Goal: Check status: Check status

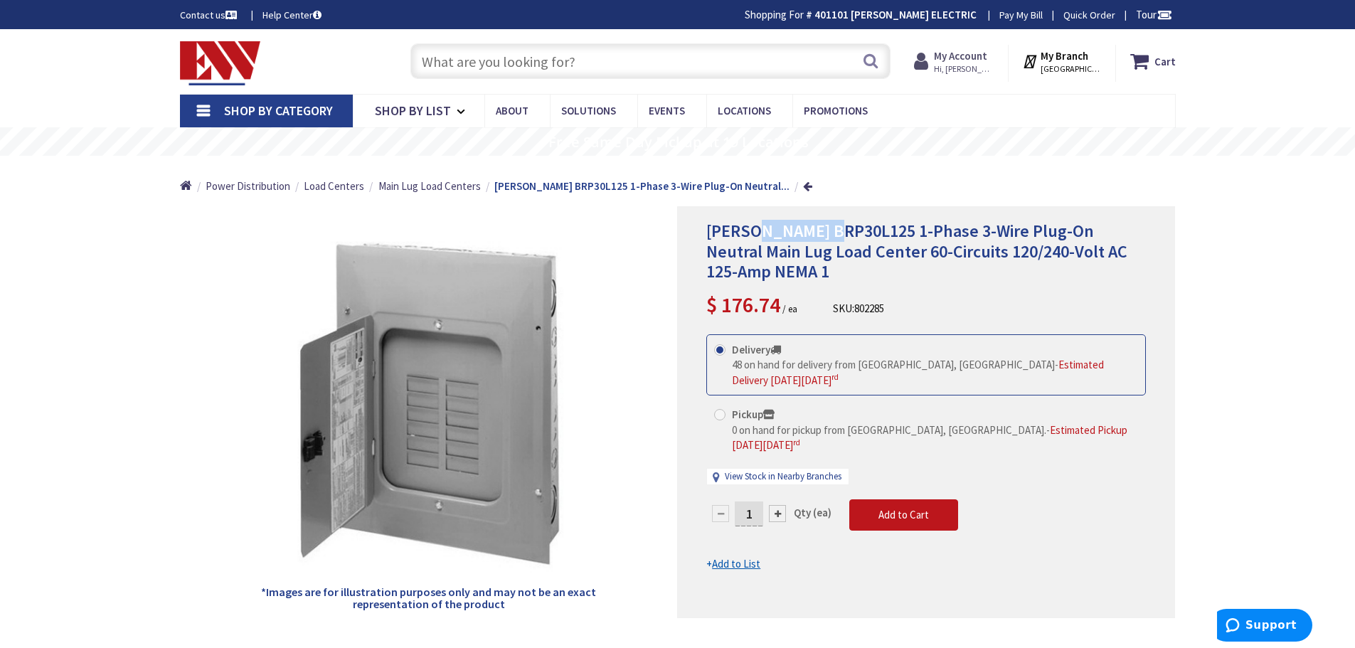
click at [961, 58] on strong "My Account" at bounding box center [960, 56] width 53 height 14
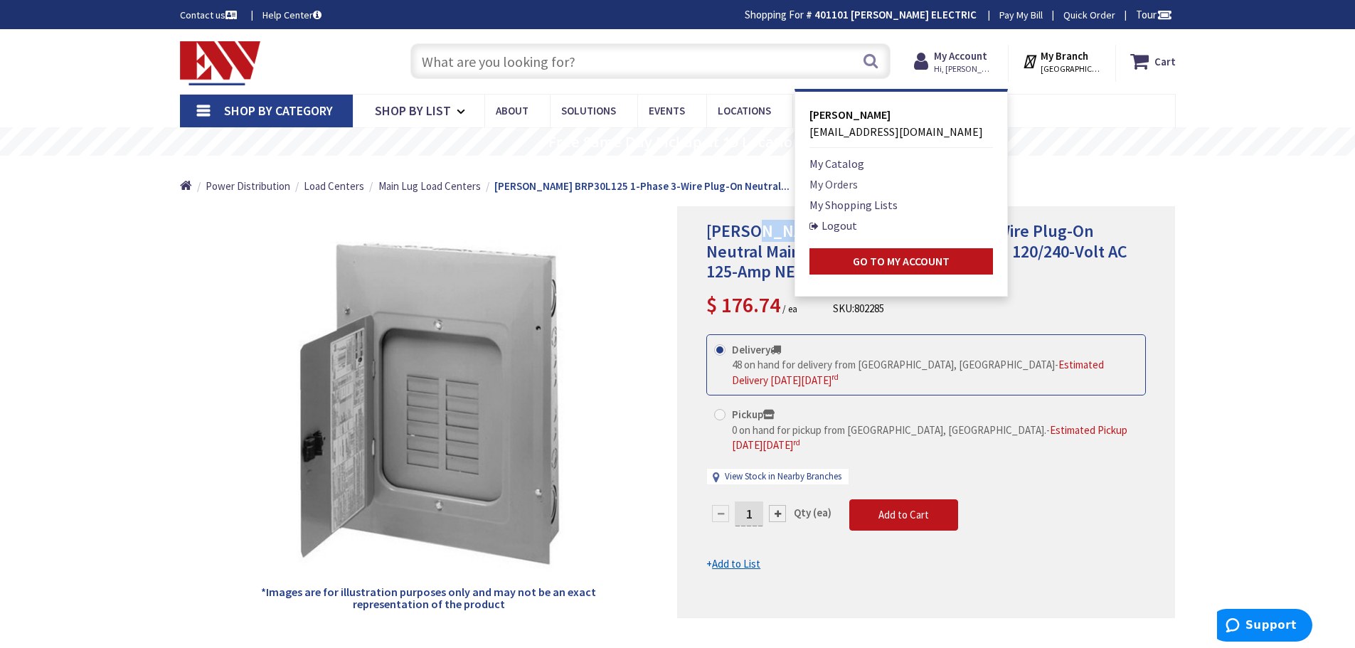
click at [852, 183] on link "My Orders" at bounding box center [834, 184] width 48 height 17
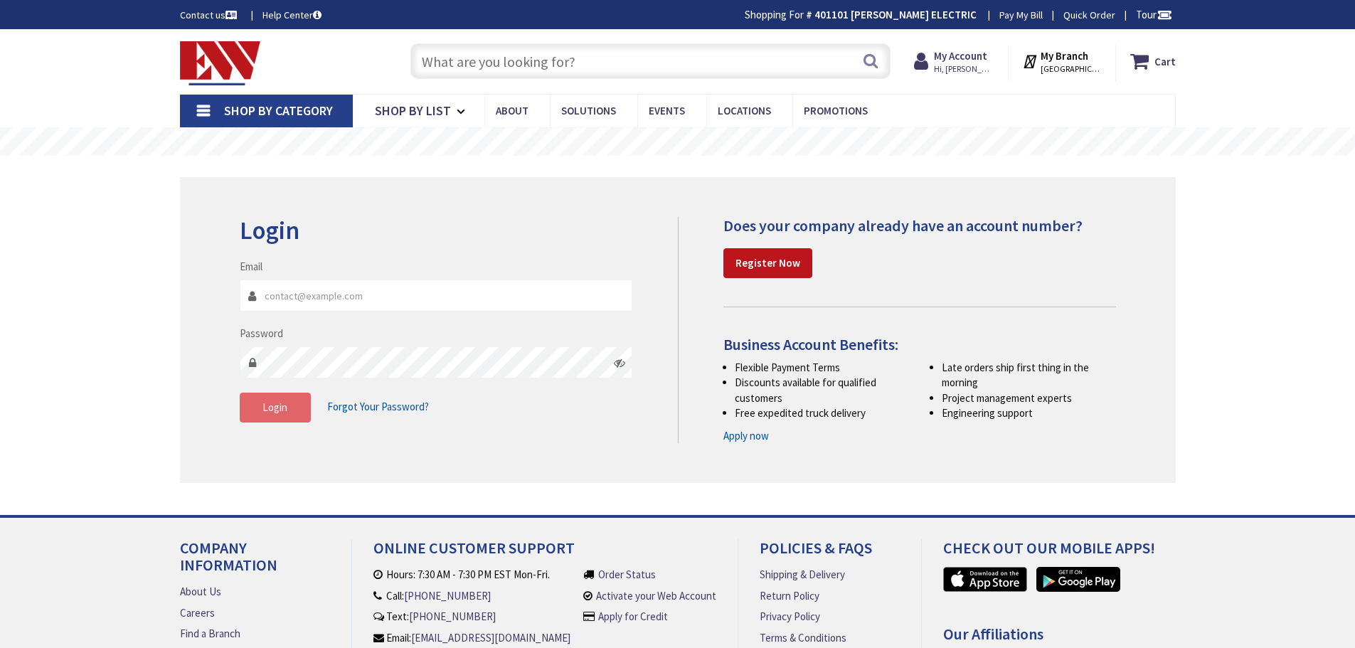
type input "[EMAIL_ADDRESS][DOMAIN_NAME]"
click at [297, 398] on button "Login" at bounding box center [275, 408] width 71 height 30
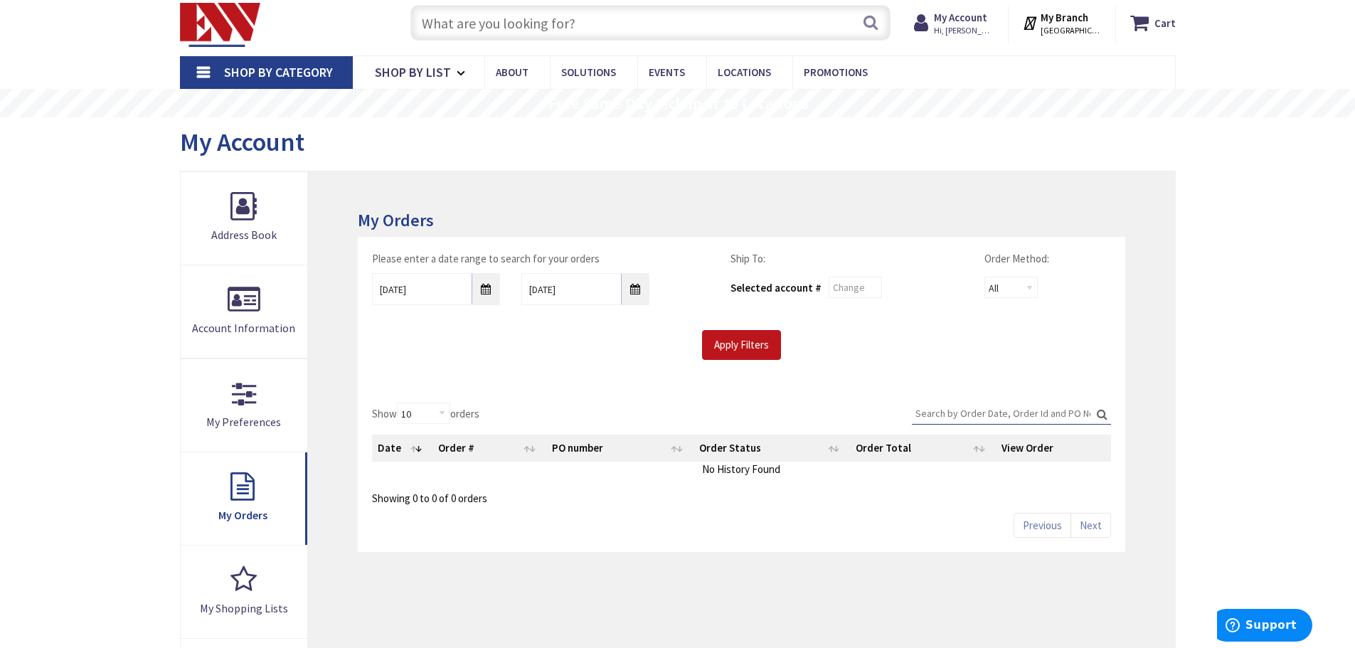
scroll to position [71, 0]
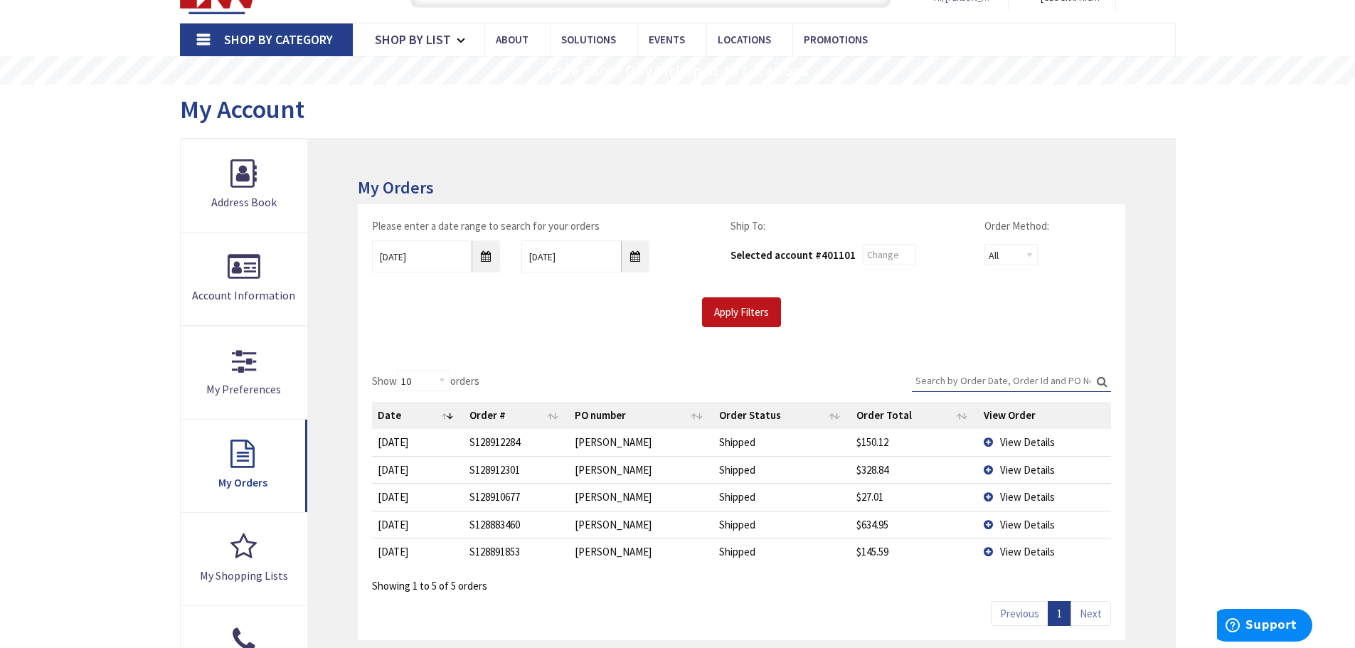
click at [987, 470] on td "View Details" at bounding box center [1044, 469] width 132 height 27
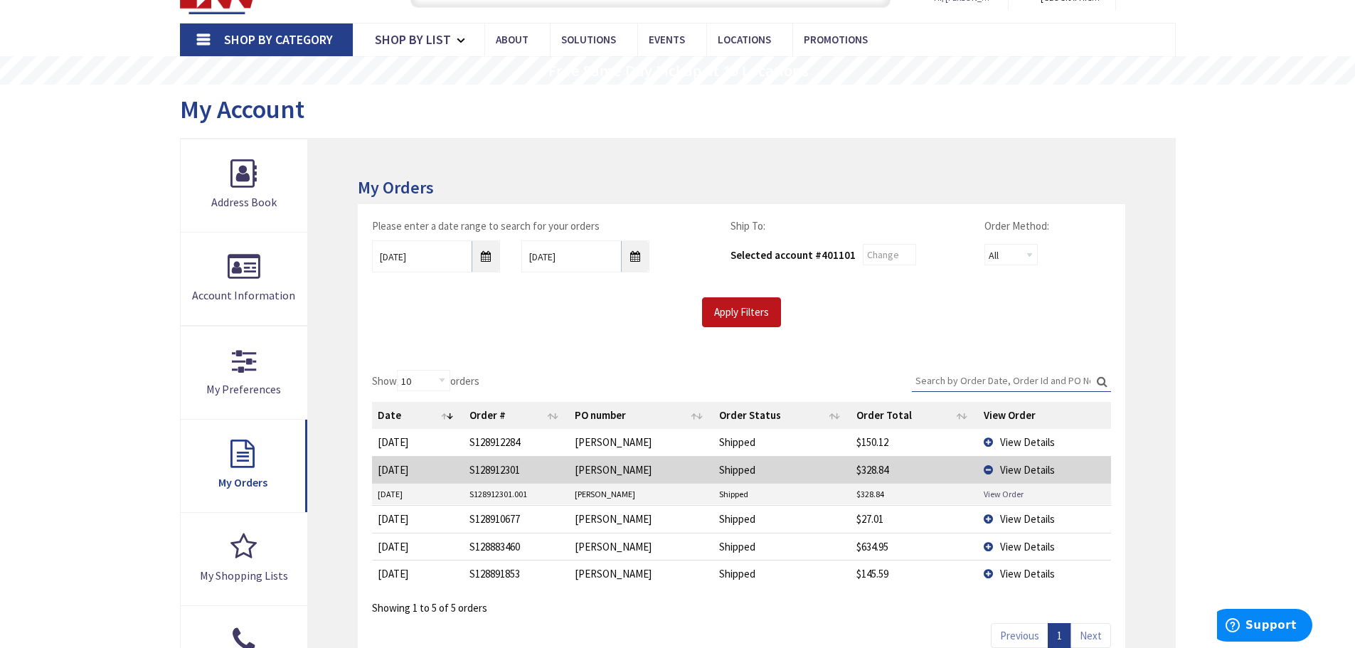
click at [1002, 495] on link "View Order" at bounding box center [1004, 494] width 40 height 12
